Goal: Obtain resource: Download file/media

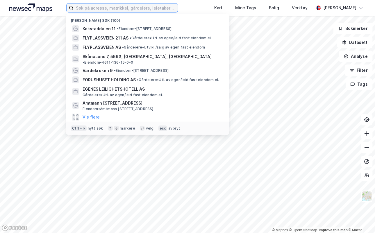
click at [161, 7] on input at bounding box center [125, 7] width 104 height 9
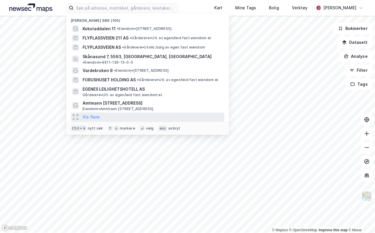
click at [100, 112] on div "Vis flere" at bounding box center [147, 116] width 153 height 9
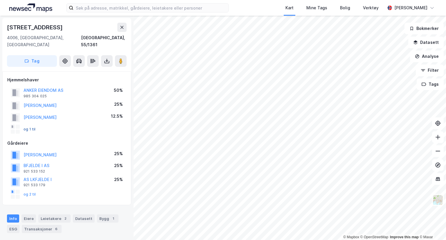
click at [0, 0] on button "og 1 til" at bounding box center [0, 0] width 0 height 0
click at [106, 58] on icon at bounding box center [107, 61] width 6 height 6
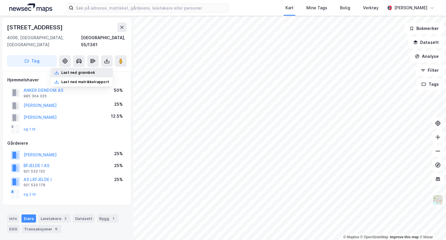
click at [91, 70] on div "Last ned grunnbok" at bounding box center [78, 72] width 34 height 5
